Goal: Leave review/rating

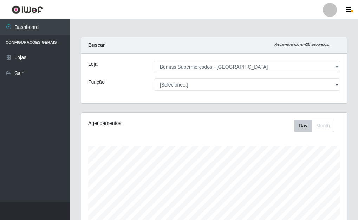
select select "249"
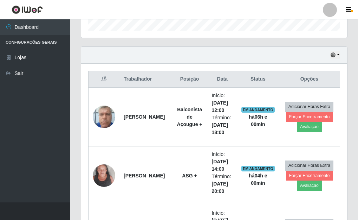
scroll to position [206, 0]
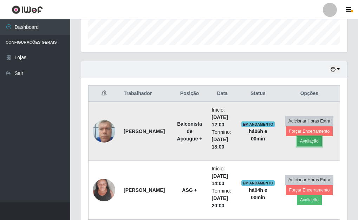
click at [309, 141] on button "Avaliação" at bounding box center [309, 141] width 25 height 10
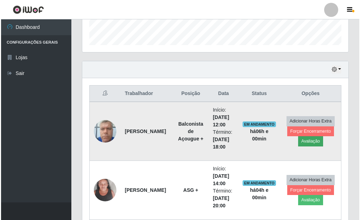
scroll to position [146, 262]
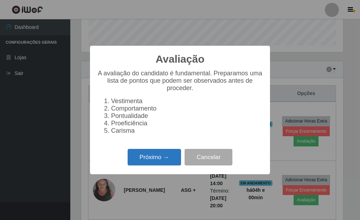
click at [163, 160] on button "Próximo →" at bounding box center [154, 157] width 53 height 17
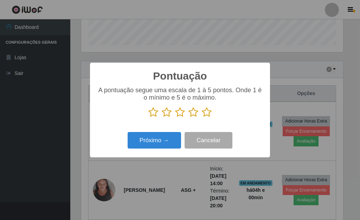
scroll to position [351466, 351350]
click at [209, 113] on icon at bounding box center [207, 112] width 10 height 11
click at [202, 117] on input "radio" at bounding box center [202, 117] width 0 height 0
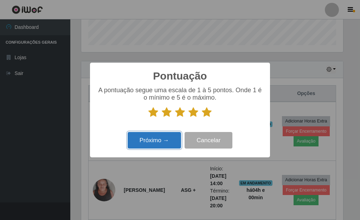
click at [156, 140] on button "Próximo →" at bounding box center [154, 140] width 53 height 17
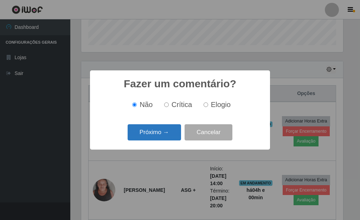
click at [156, 129] on button "Próximo →" at bounding box center [154, 132] width 53 height 17
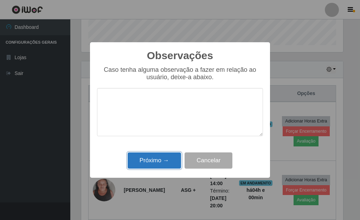
click at [165, 160] on button "Próximo →" at bounding box center [154, 160] width 53 height 17
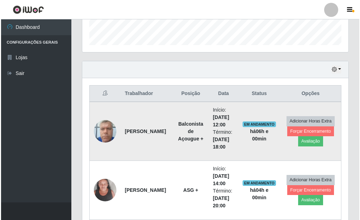
scroll to position [146, 266]
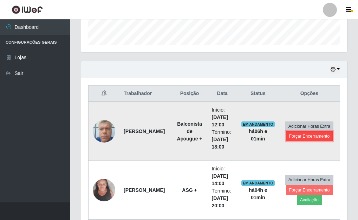
click at [321, 135] on button "Forçar Encerramento" at bounding box center [309, 136] width 47 height 10
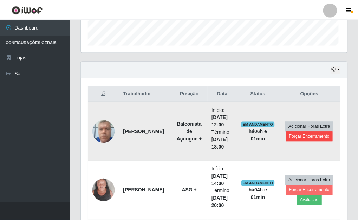
scroll to position [146, 262]
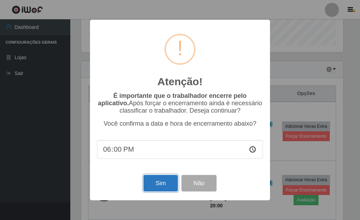
click at [160, 184] on button "Sim" at bounding box center [160, 183] width 34 height 17
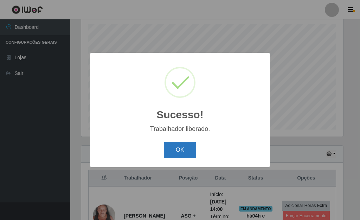
click at [171, 148] on button "OK" at bounding box center [180, 150] width 33 height 17
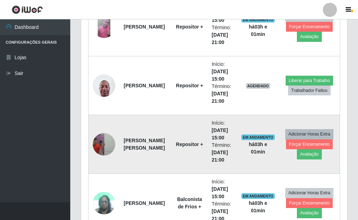
scroll to position [77, 0]
